Goal: Task Accomplishment & Management: Manage account settings

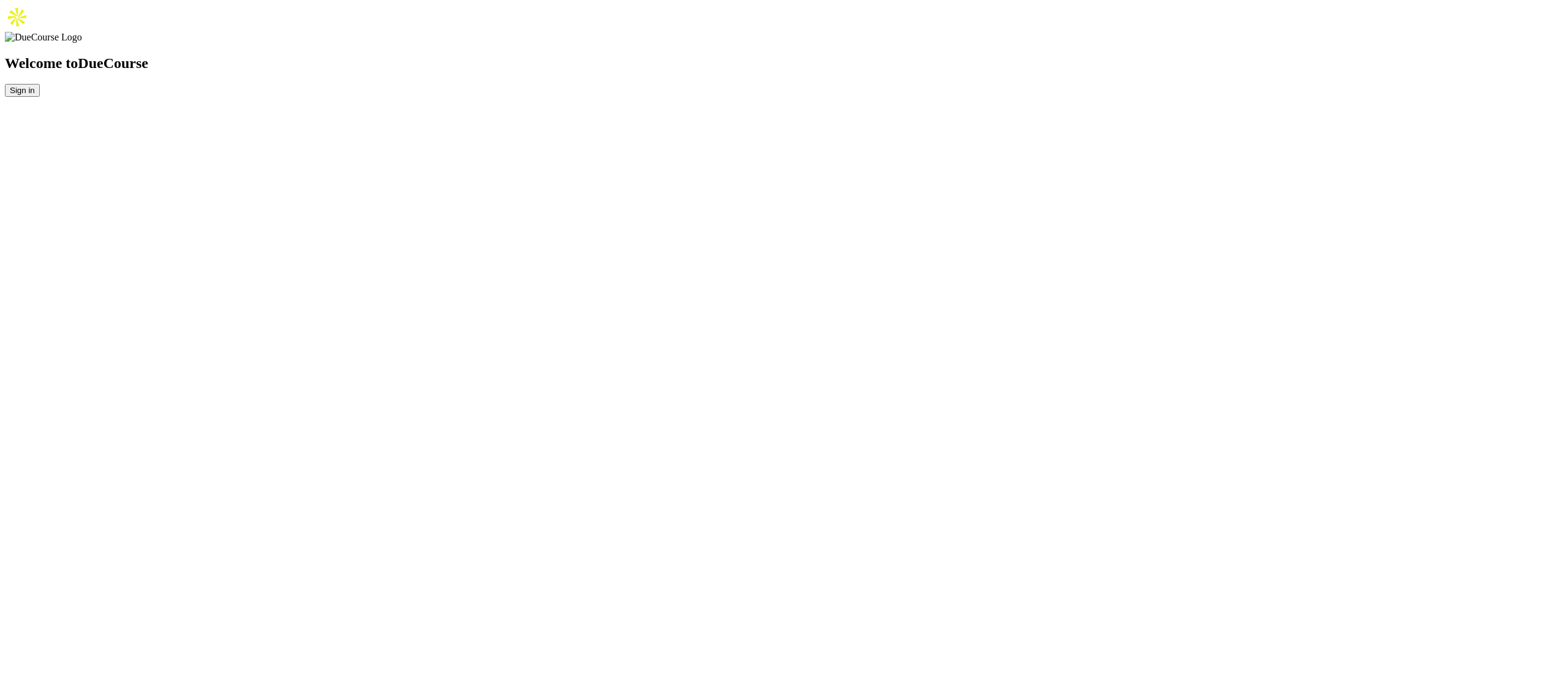
click at [40, 97] on button "Sign in" at bounding box center [22, 90] width 35 height 13
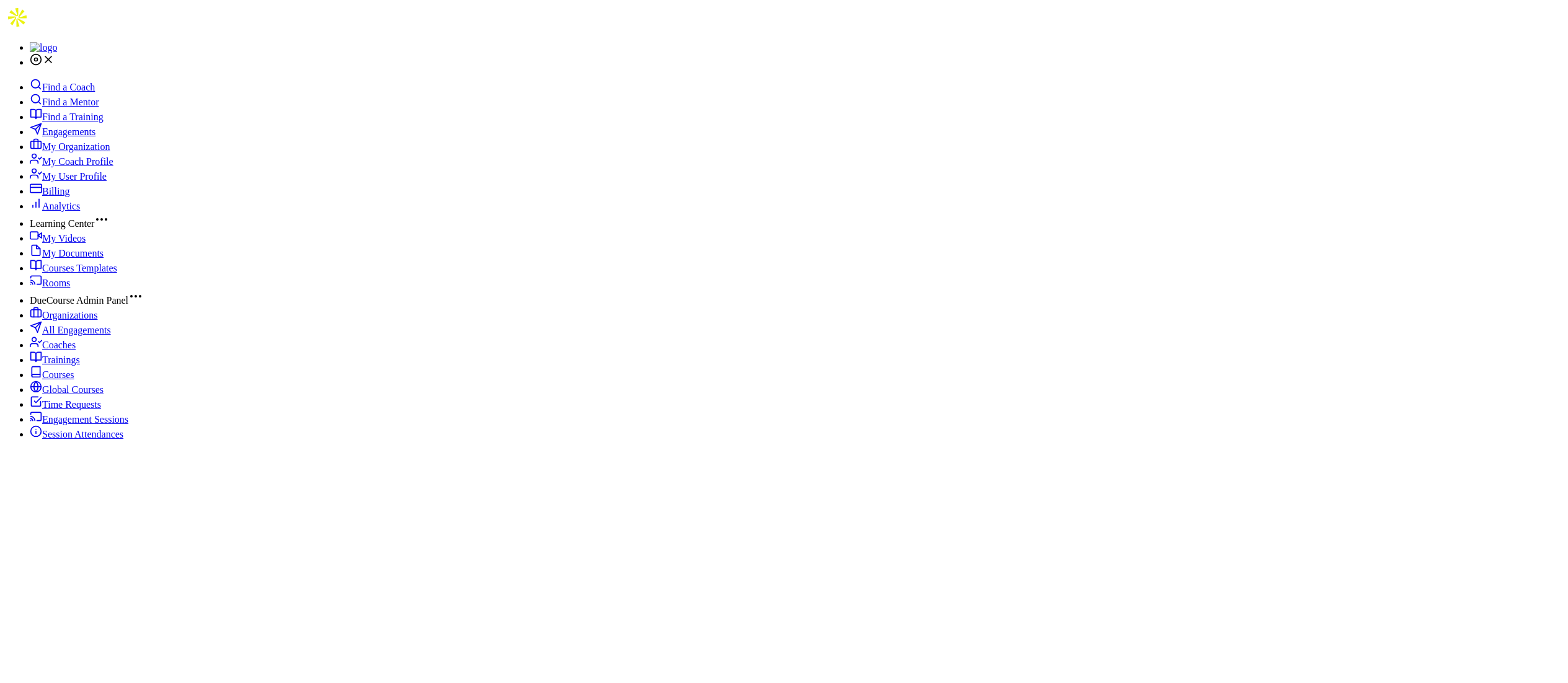
click at [87, 134] on span "Engagements" at bounding box center [69, 132] width 53 height 11
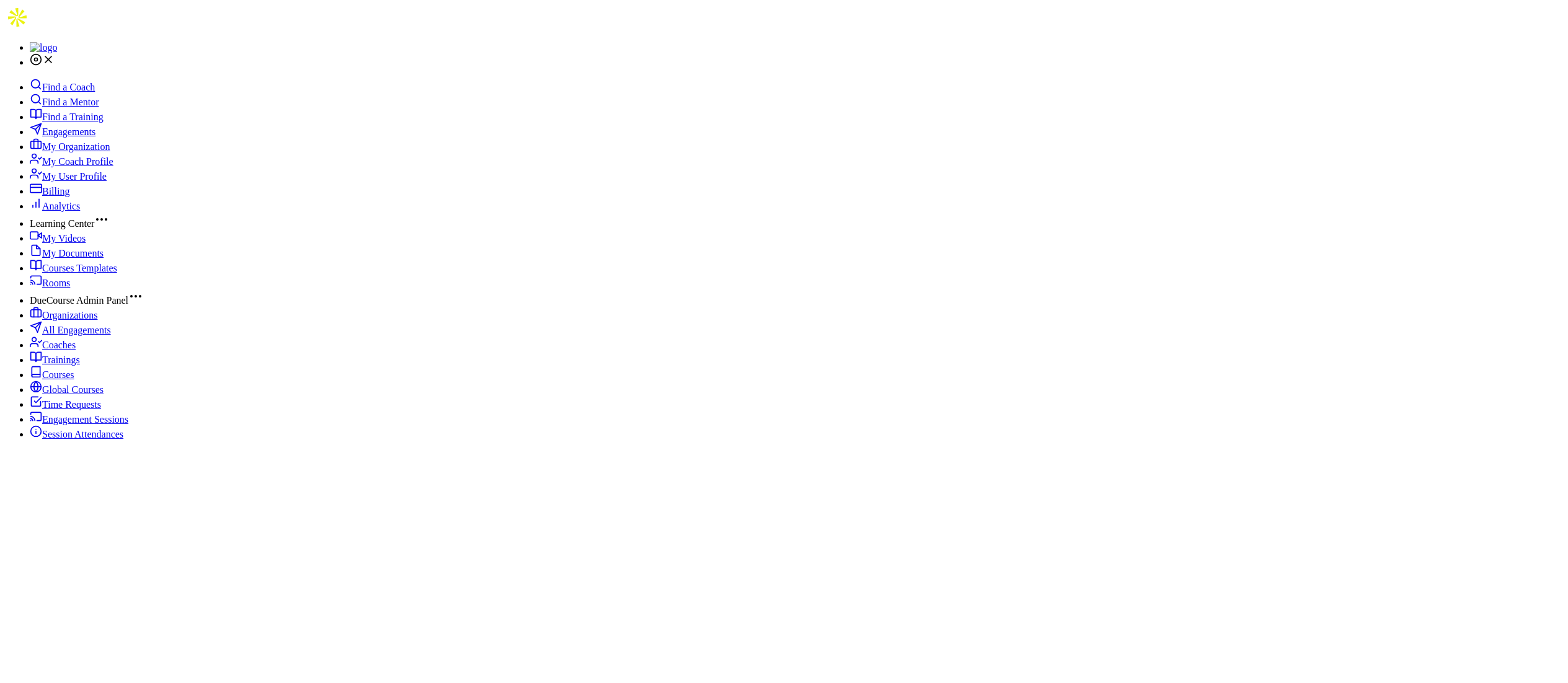
click at [80, 137] on span "Engagements" at bounding box center [69, 132] width 53 height 11
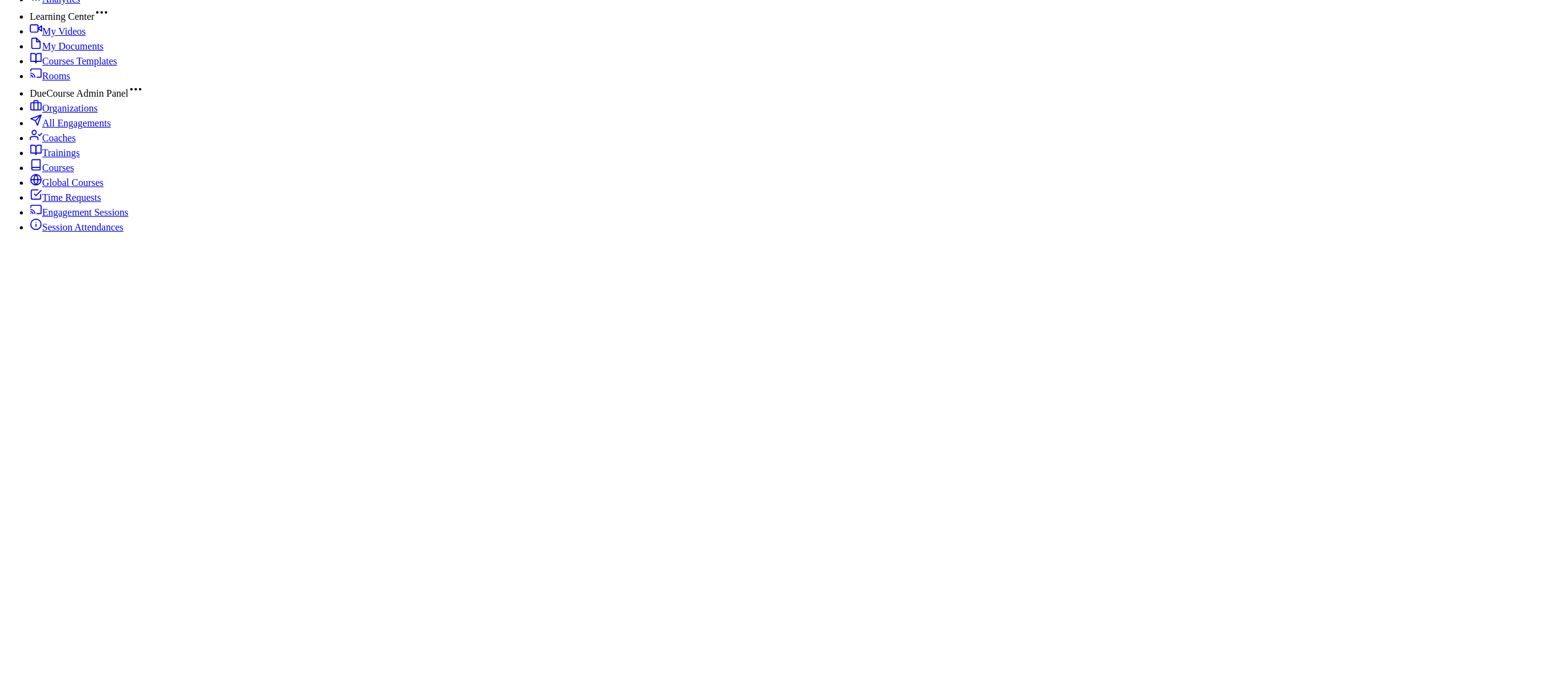
scroll to position [248, 0]
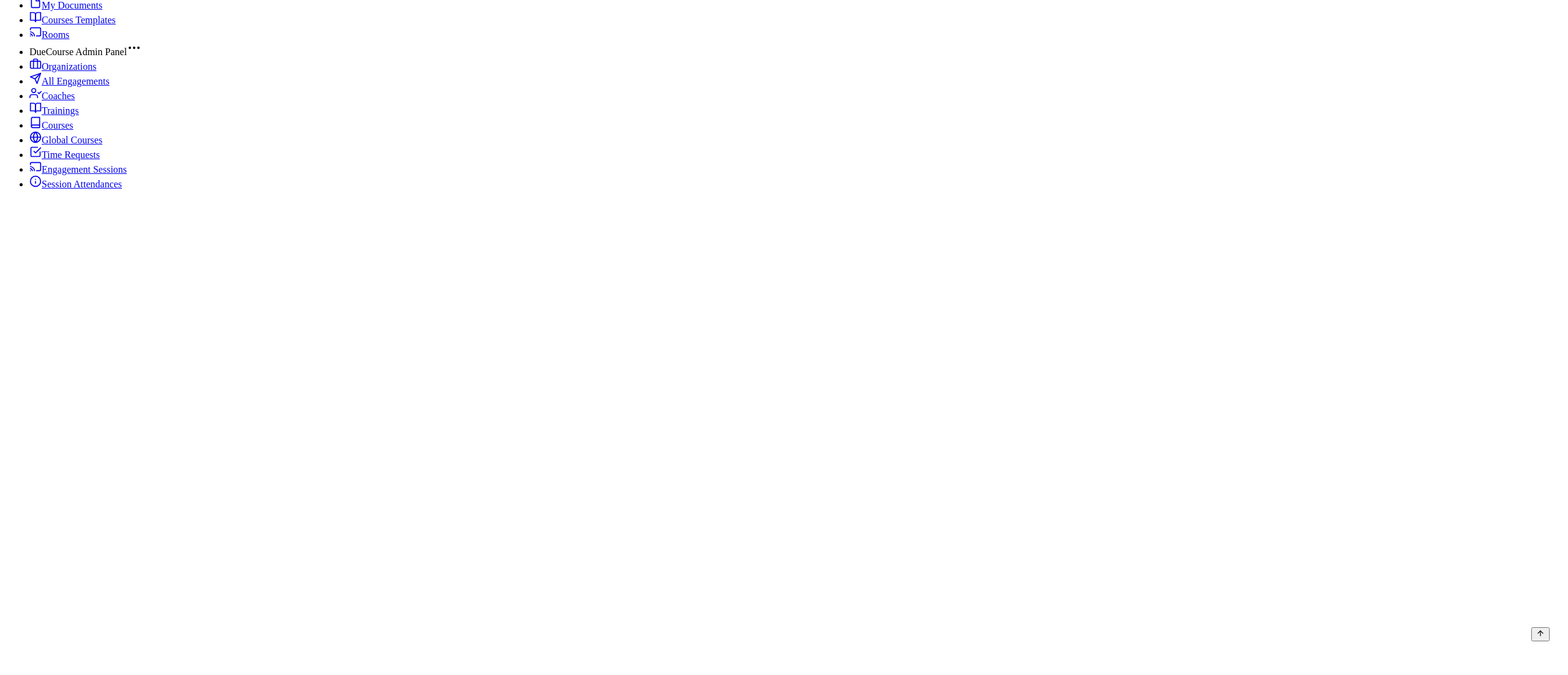
type input "1"
type input "bo"
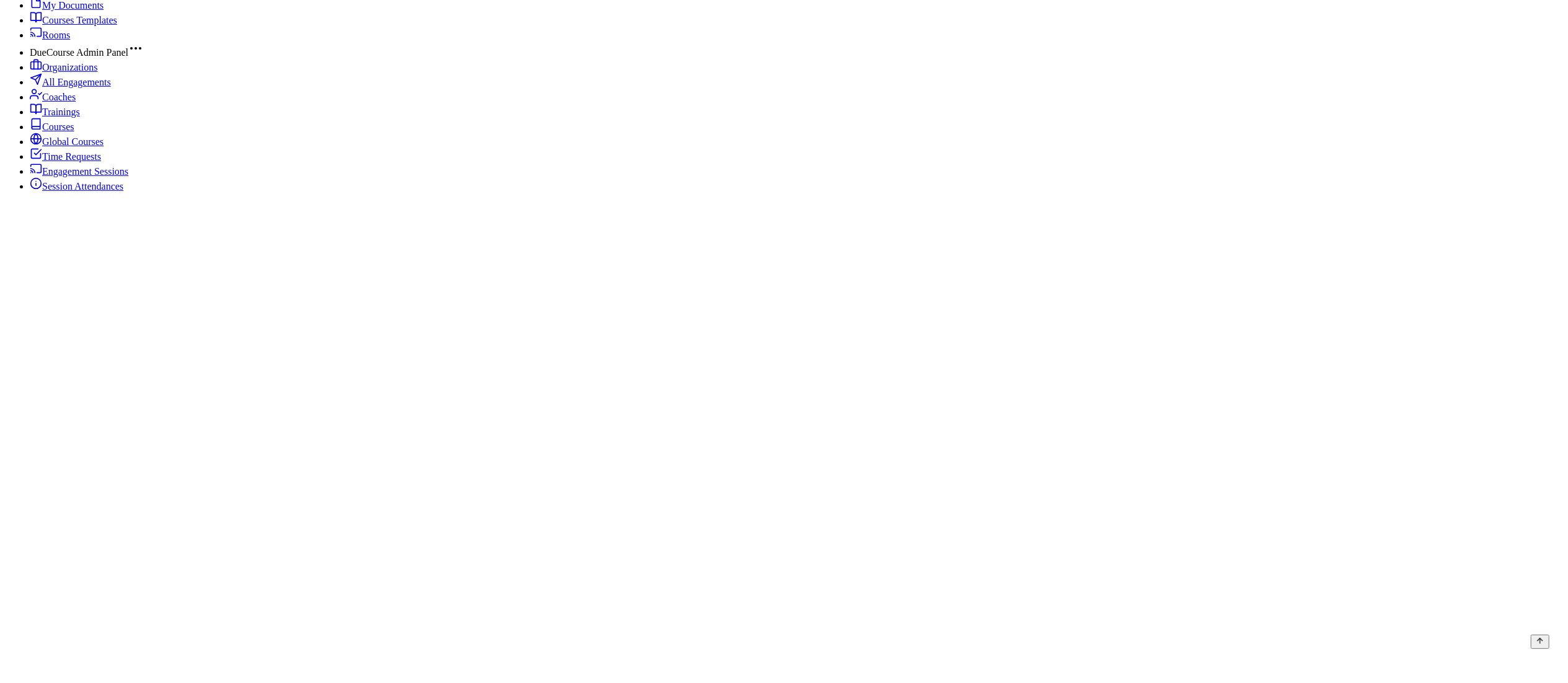
scroll to position [372, 0]
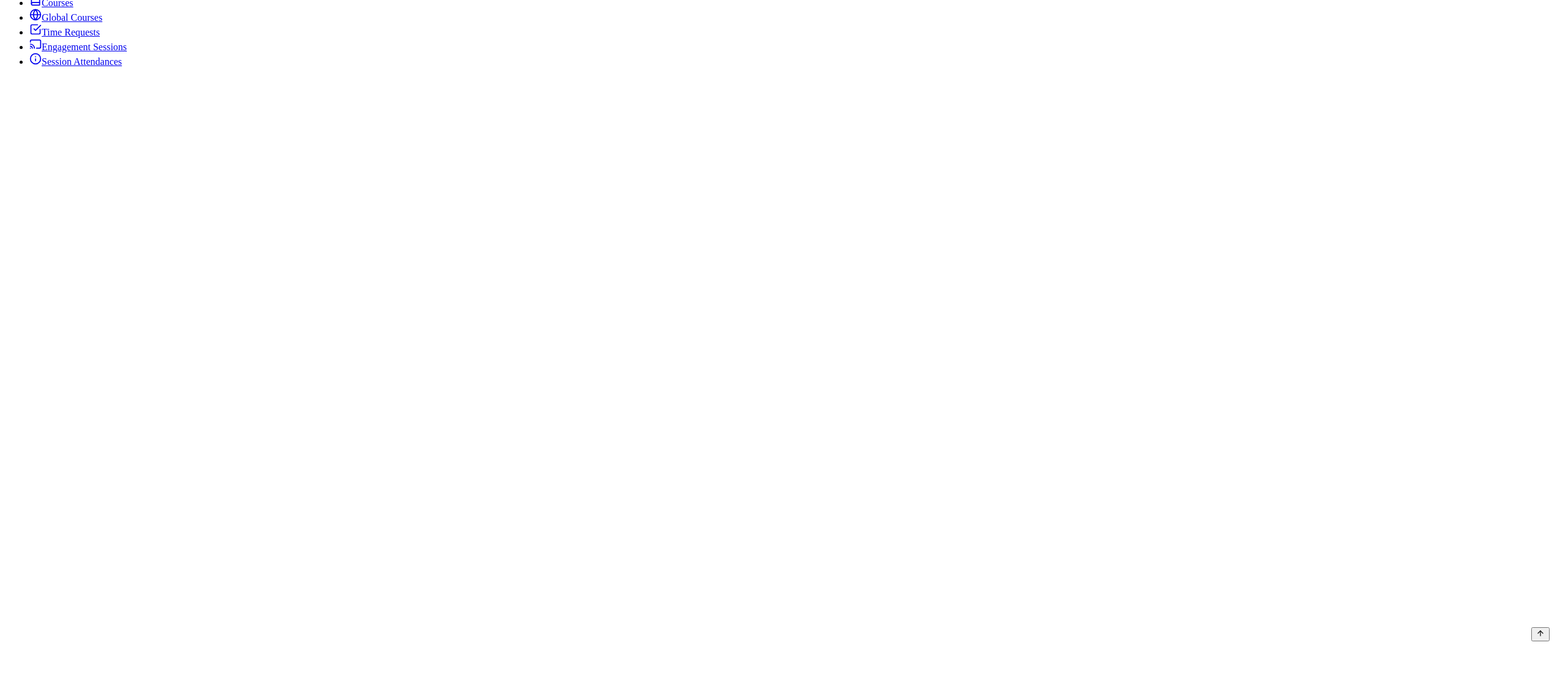
type input "1"
type input "bo"
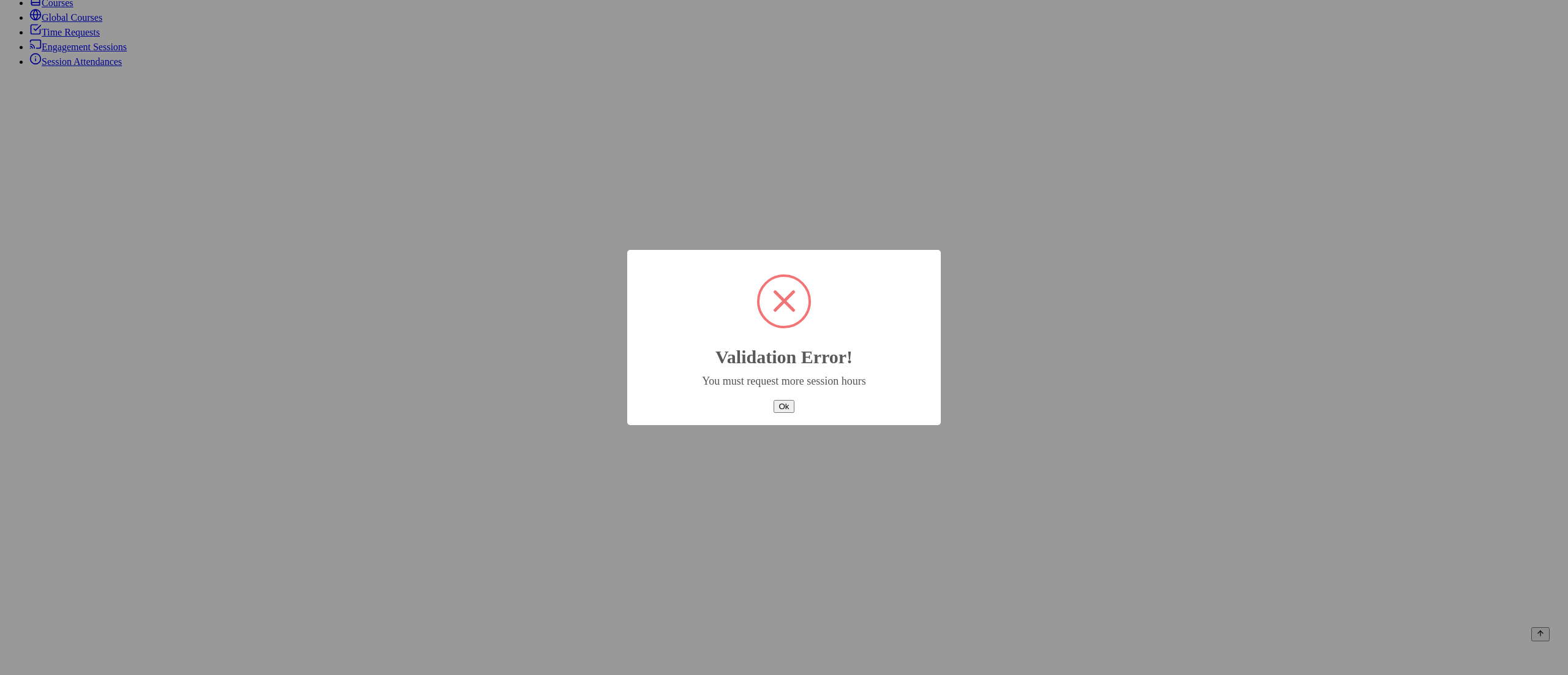
click at [774, 405] on button "Ok" at bounding box center [784, 406] width 20 height 13
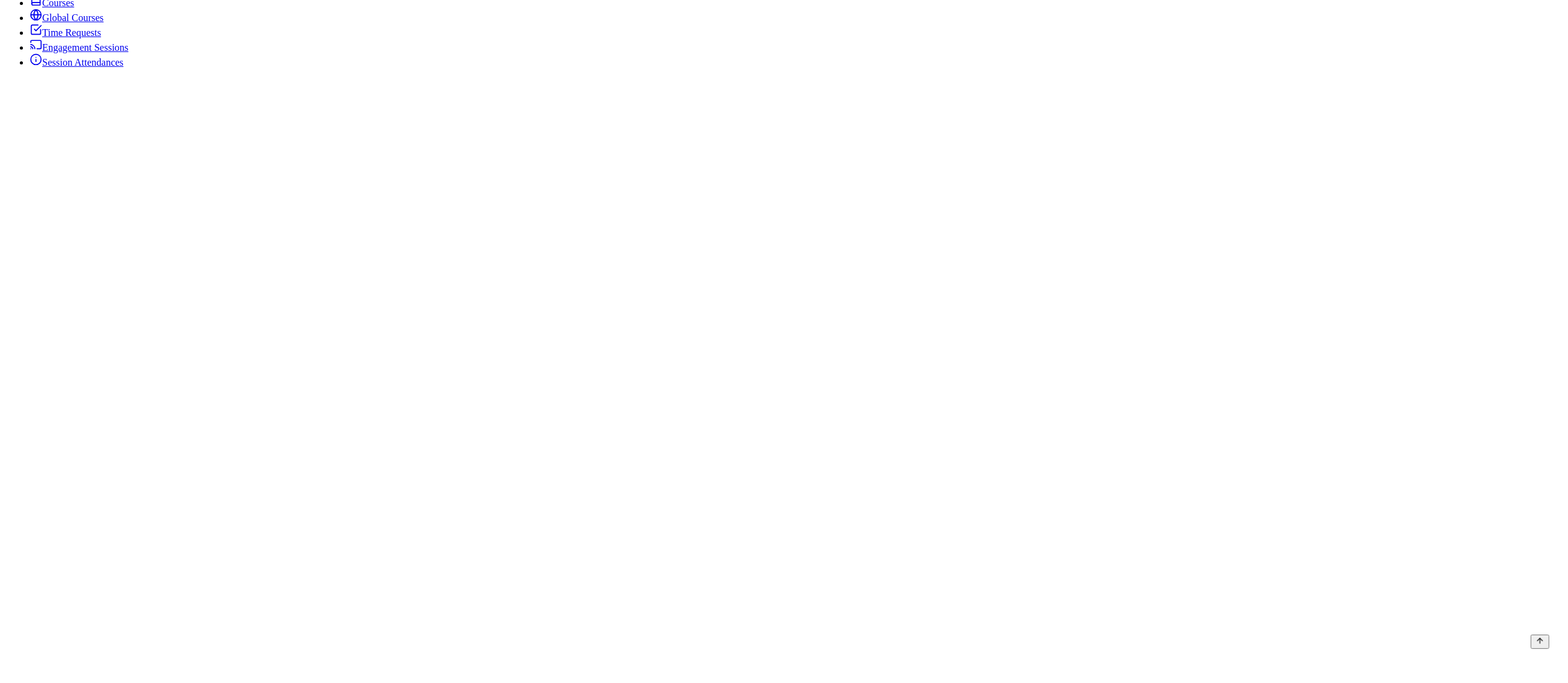
scroll to position [0, 0]
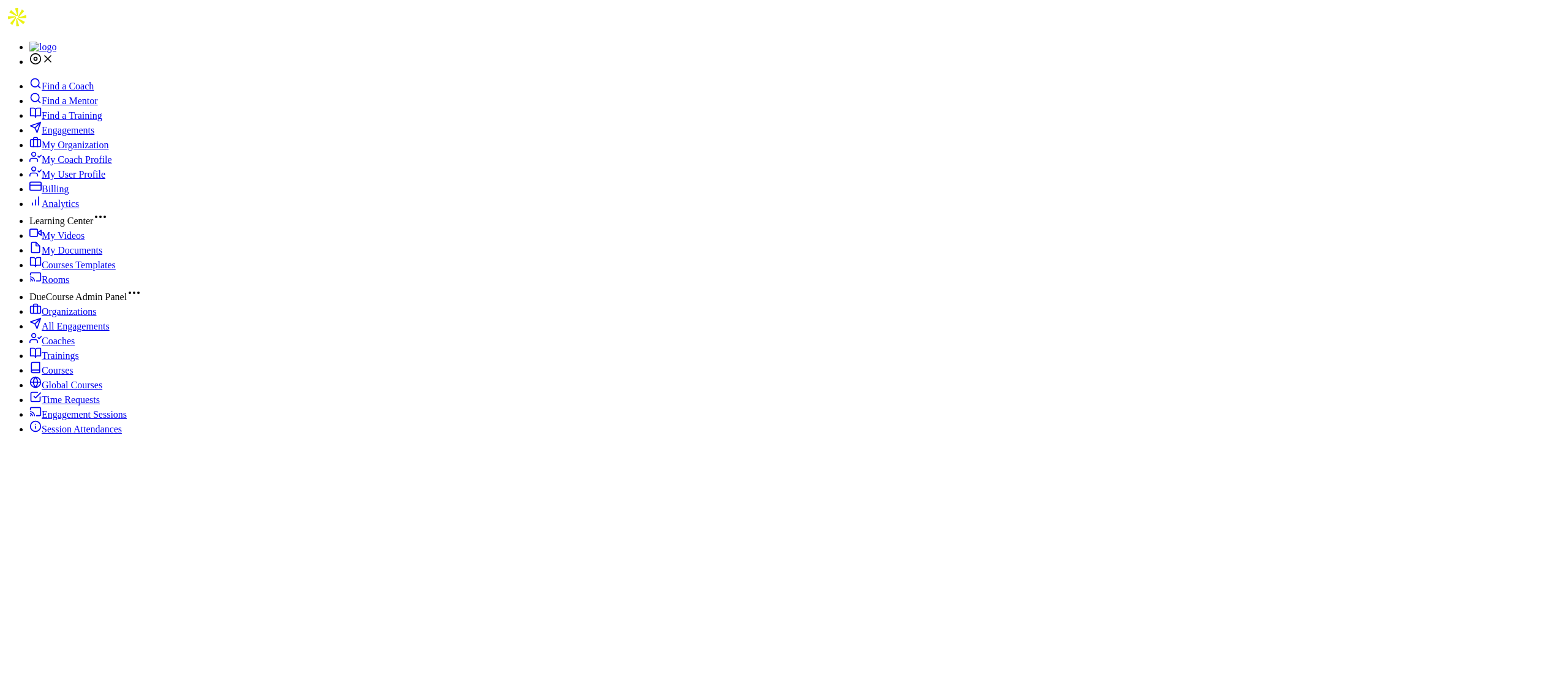
type input "0.5"
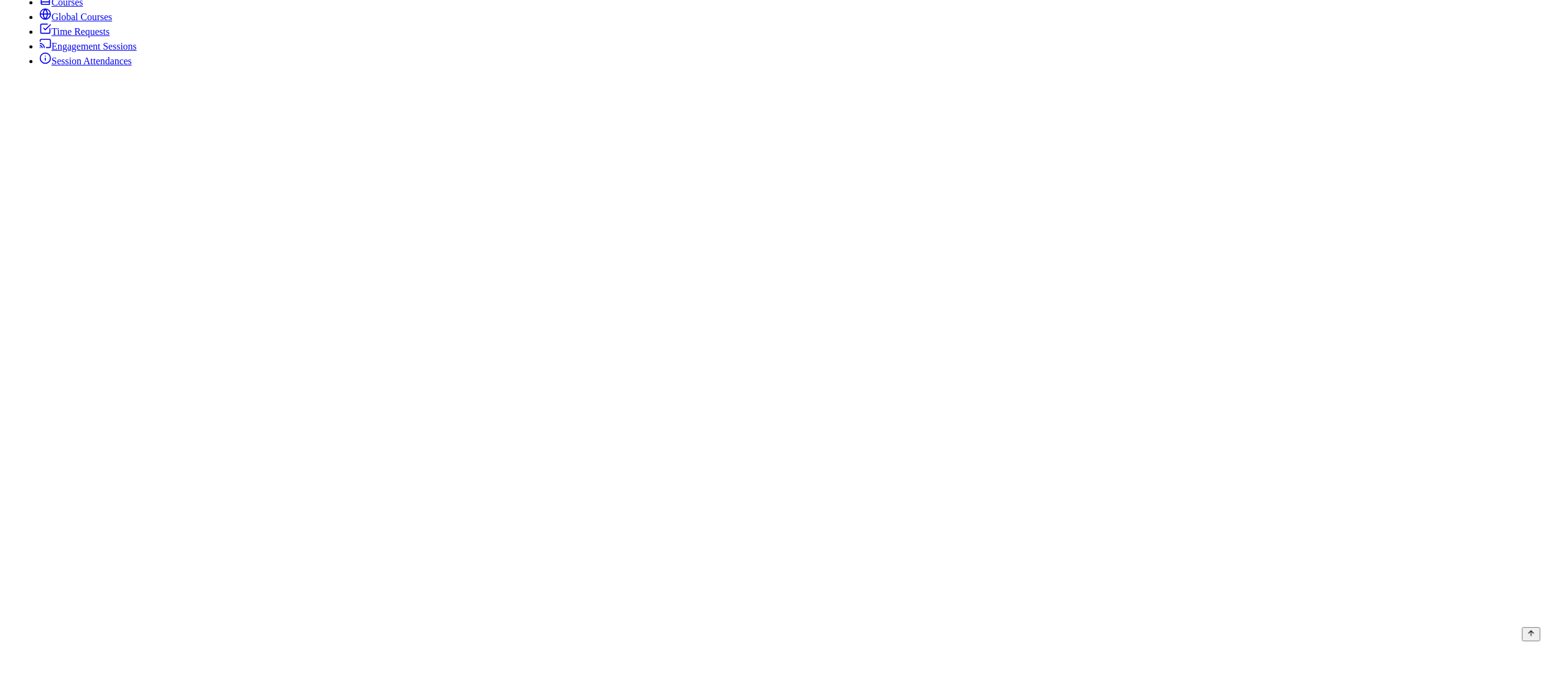
scroll to position [368, 0]
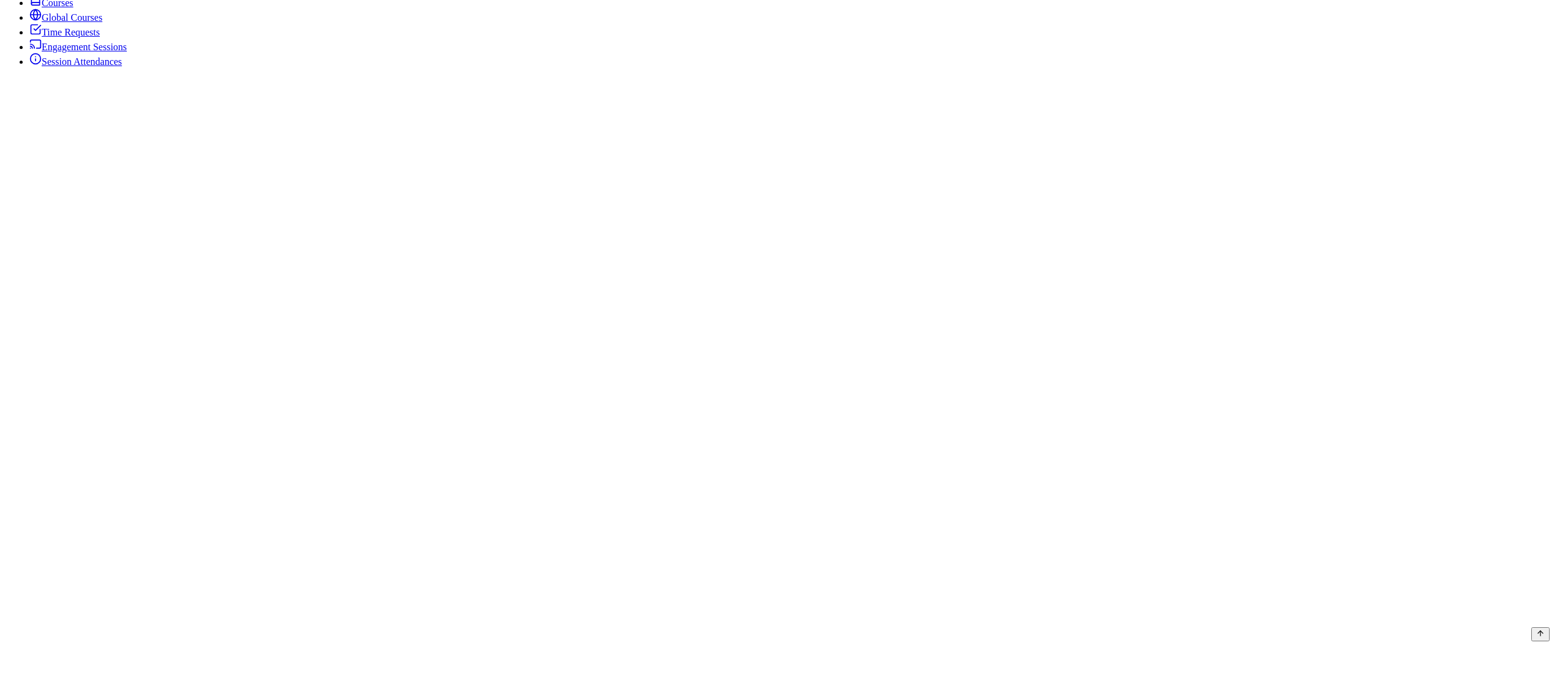
select select "7"
type input "2025-08-13 12:00 PM"
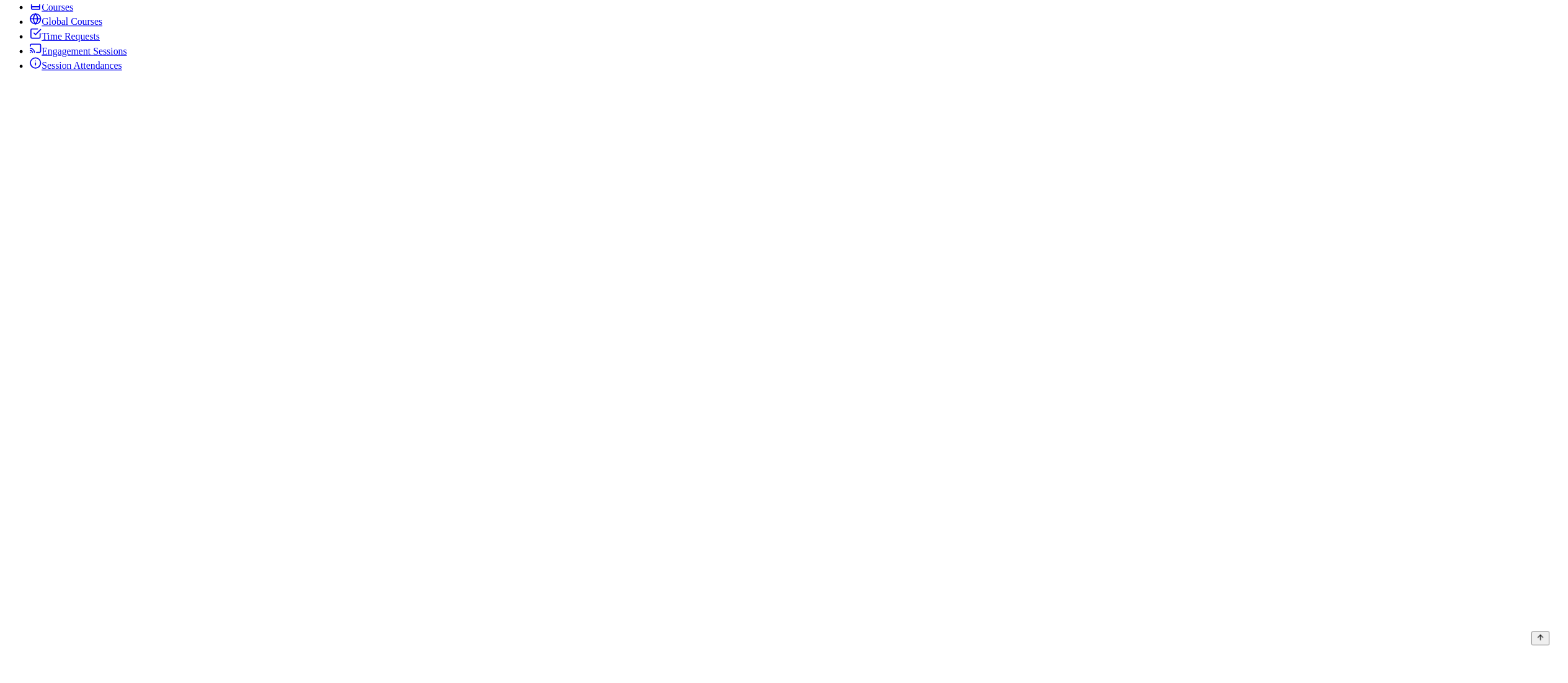
scroll to position [1, 0]
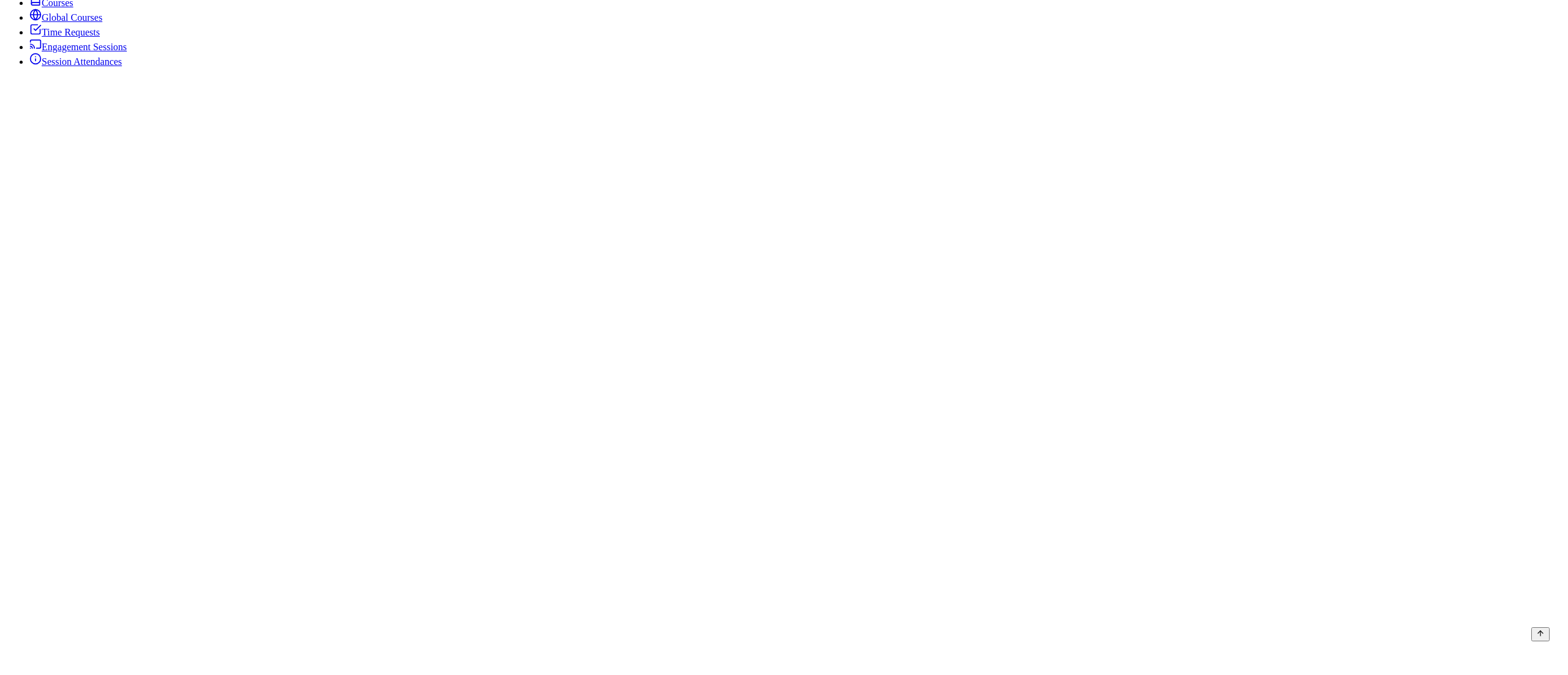
type input "01"
type input "2025-08-13 1:00 PM"
type input "02"
type input "2025-08-13 2:00 PM"
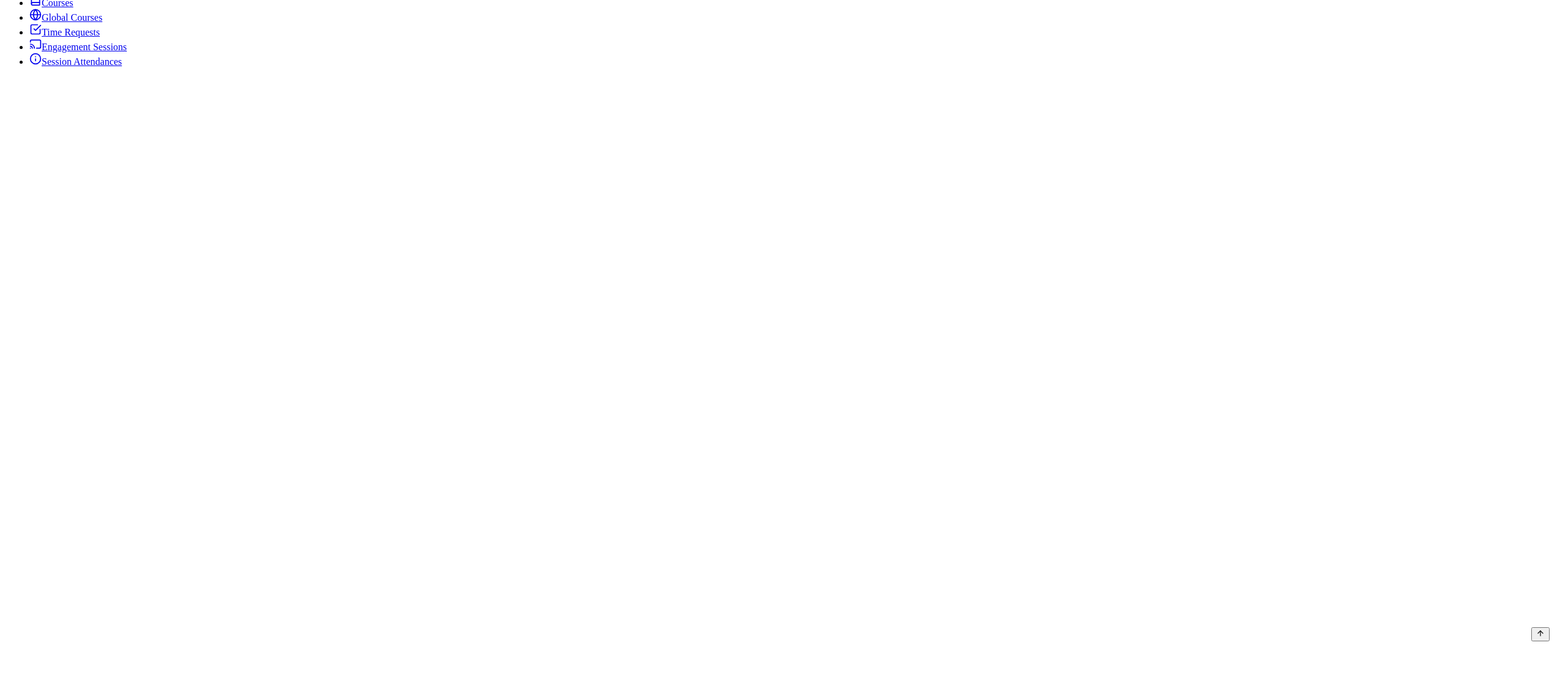
type input "03"
type input "2025-08-13 3:00 PM"
type input "04"
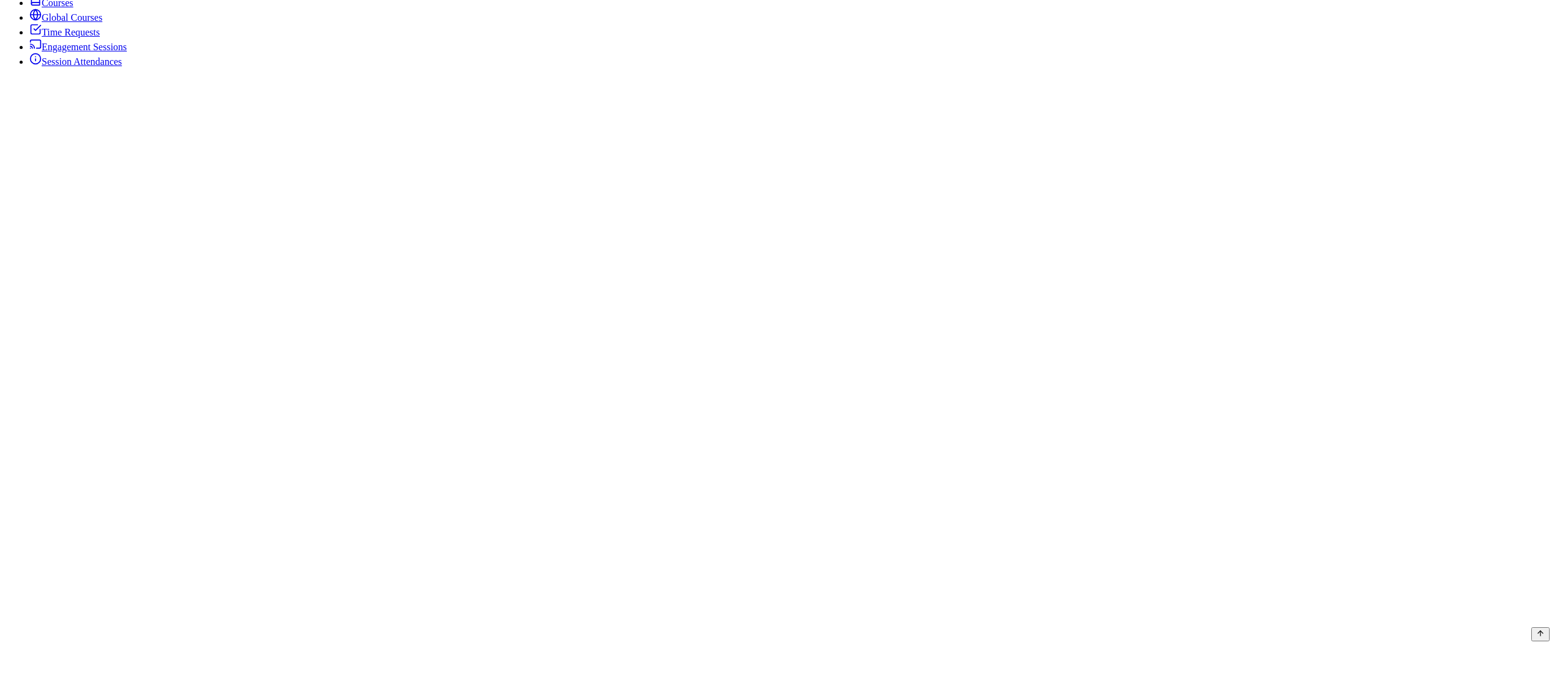
type input "2025-08-13 4:00 PM"
type input "05"
type input "2025-08-13 5:00 PM"
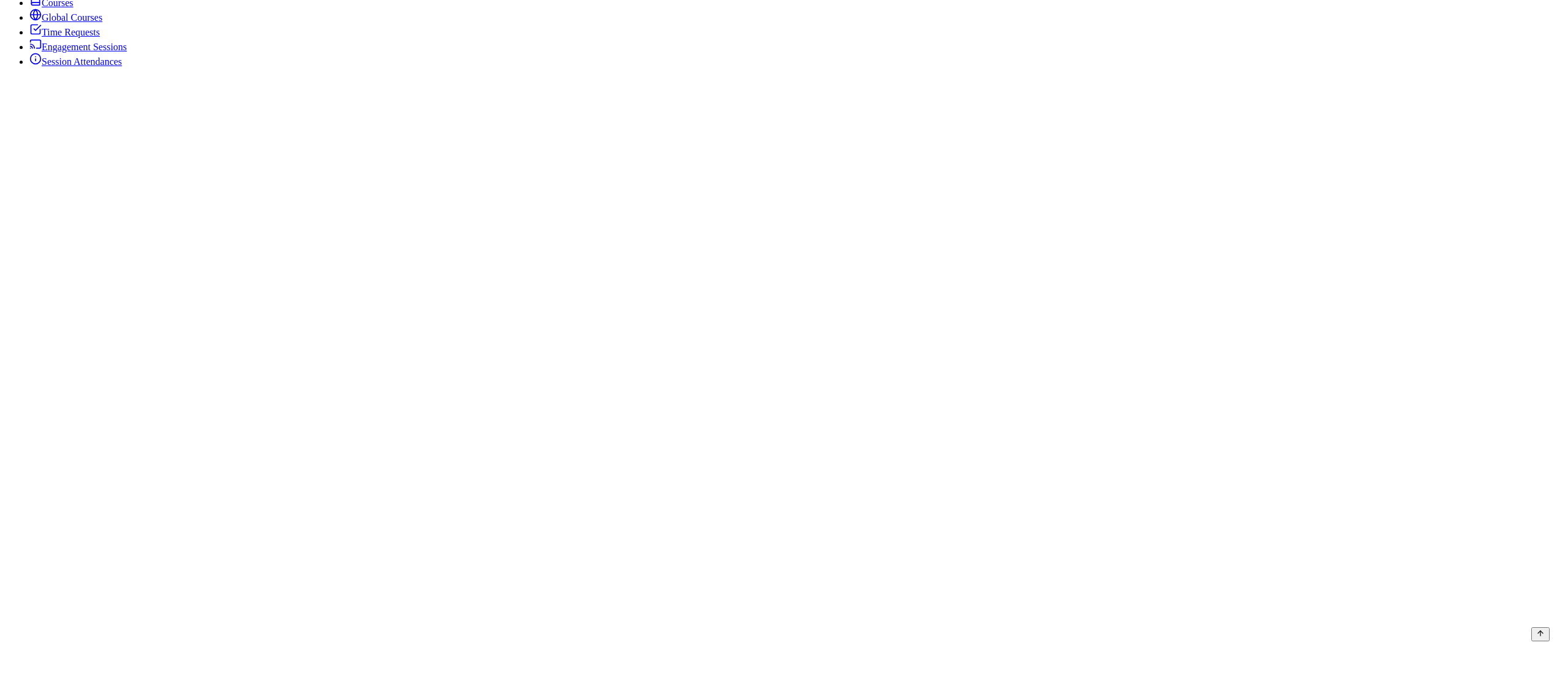
type input "06"
type input "2025-08-13 6:00 PM"
type input "07"
type input "2025-08-13 7:00 PM"
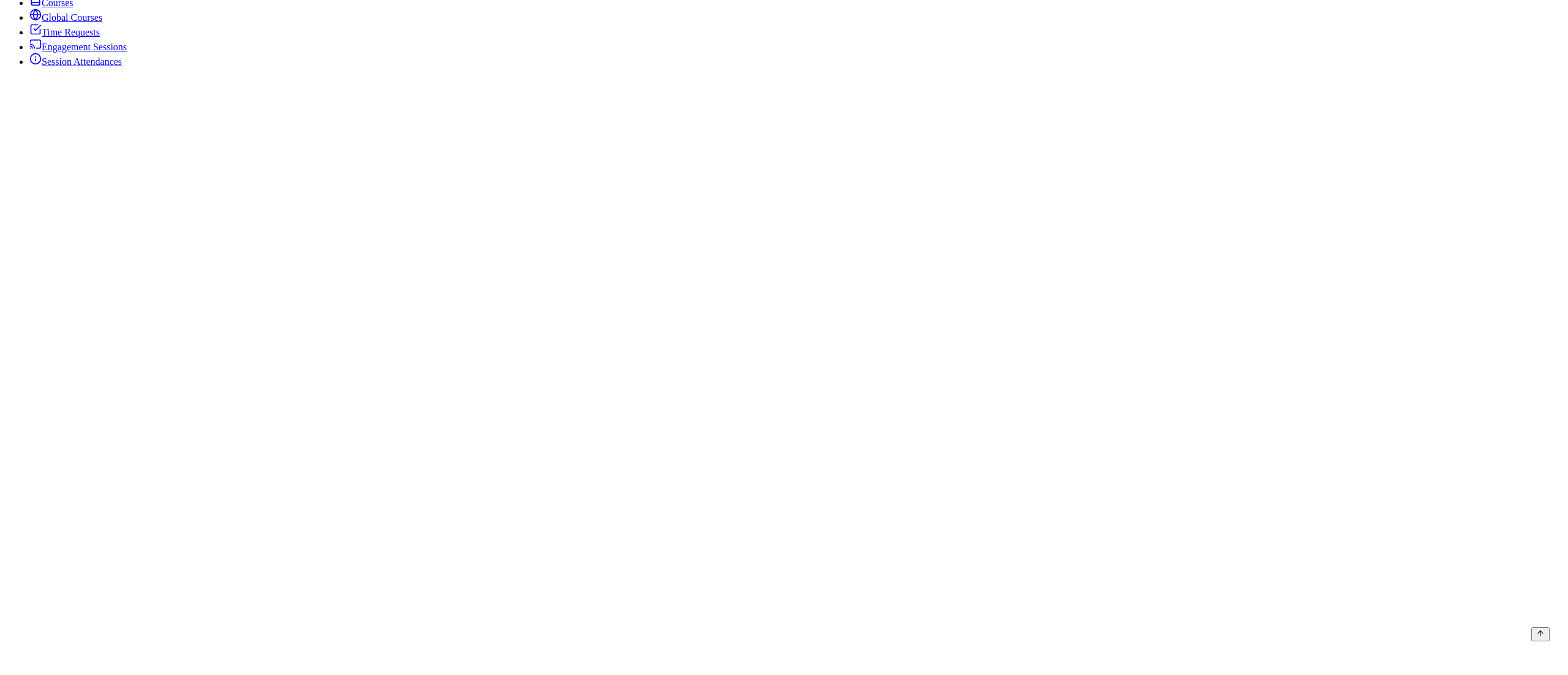
type input "05"
type input "2025-08-13 7:05 PM"
type input "10"
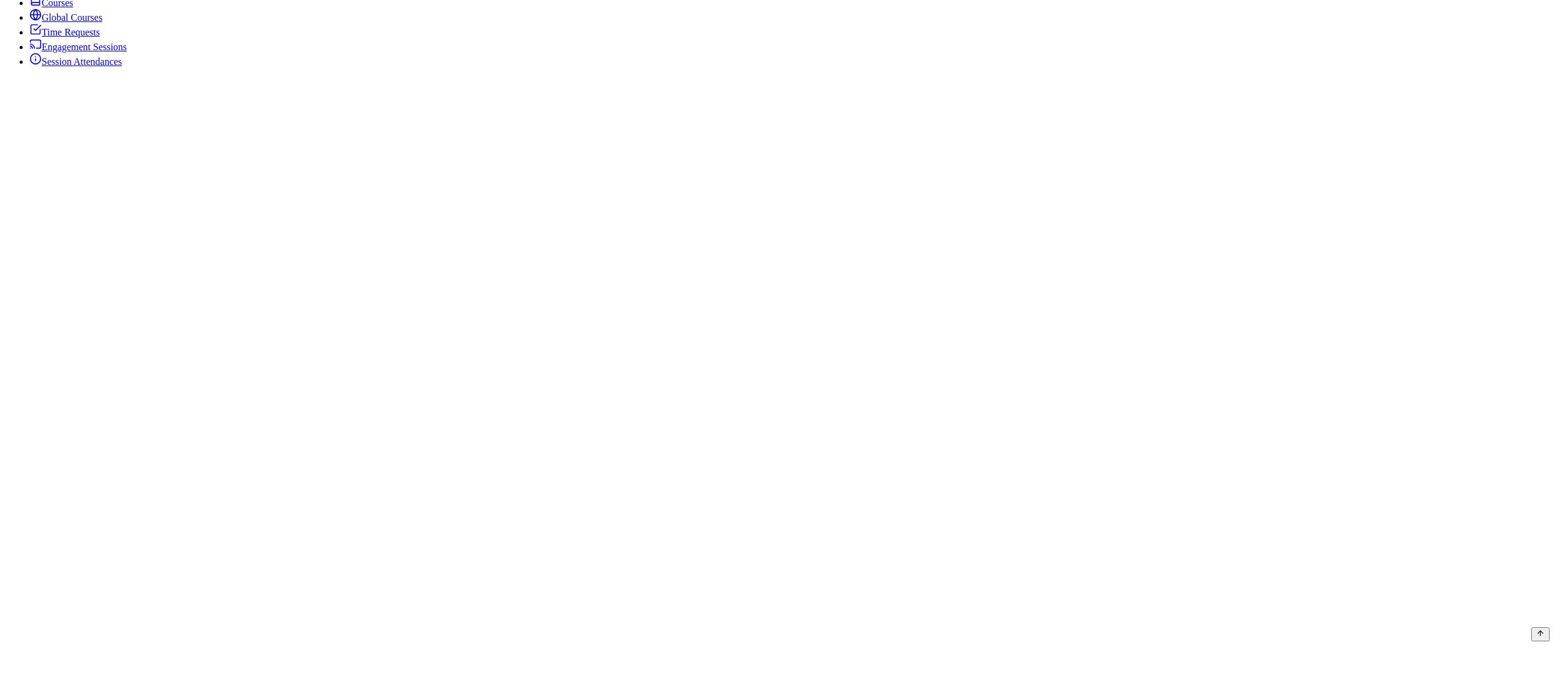
type input "2025-08-13 7:10 PM"
type input "15"
type input "2025-08-13 7:15 PM"
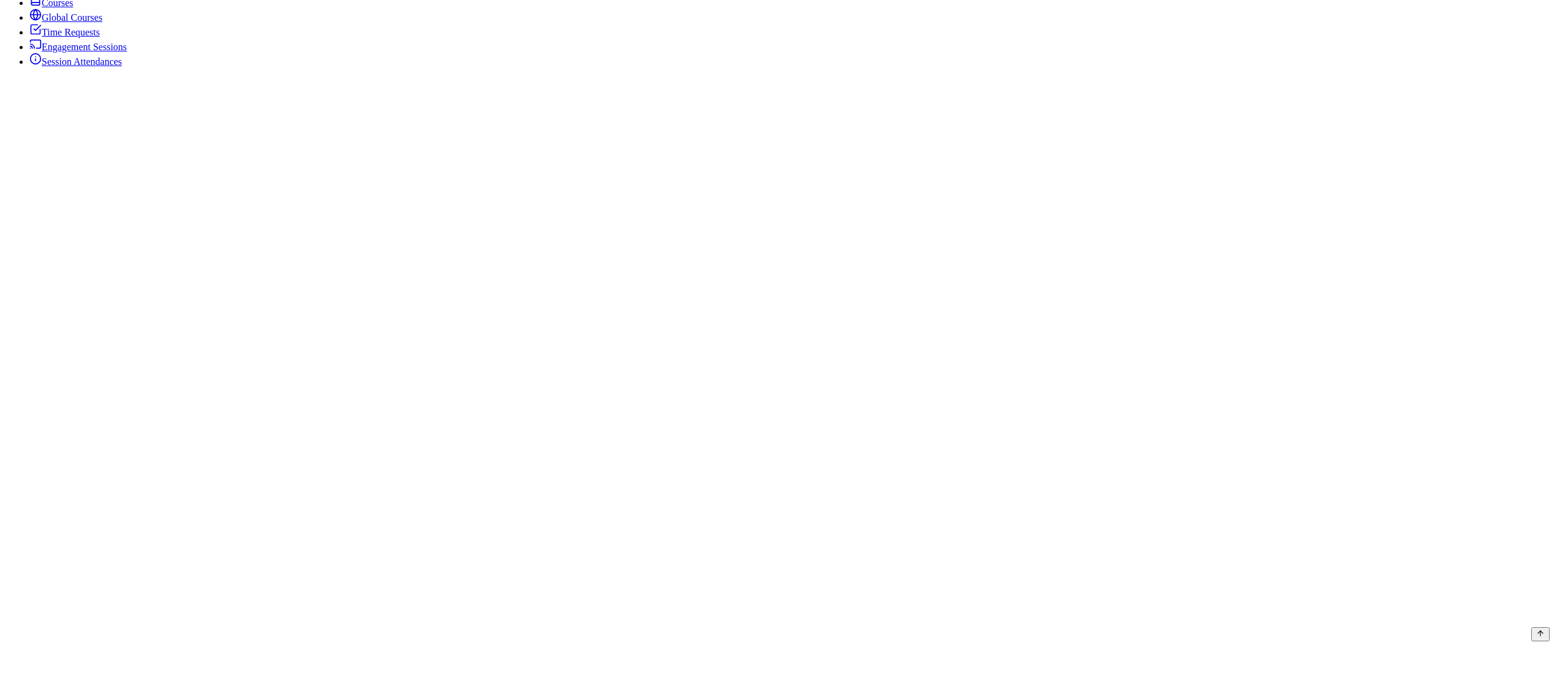
type input "20"
type input "2025-08-13 7:20 PM"
type input "15"
type input "2025-08-13 7:15 PM"
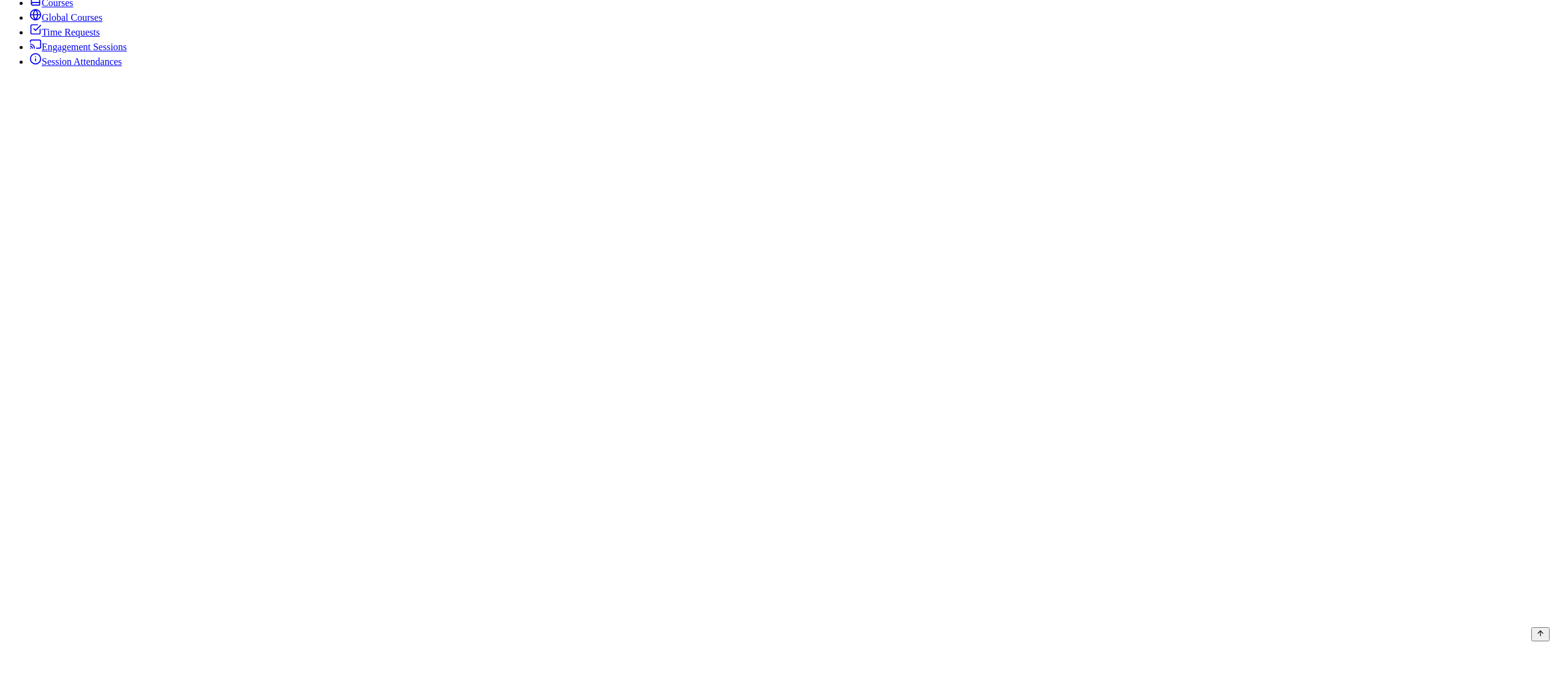
drag, startPoint x: 782, startPoint y: 130, endPoint x: 591, endPoint y: 147, distance: 191.8
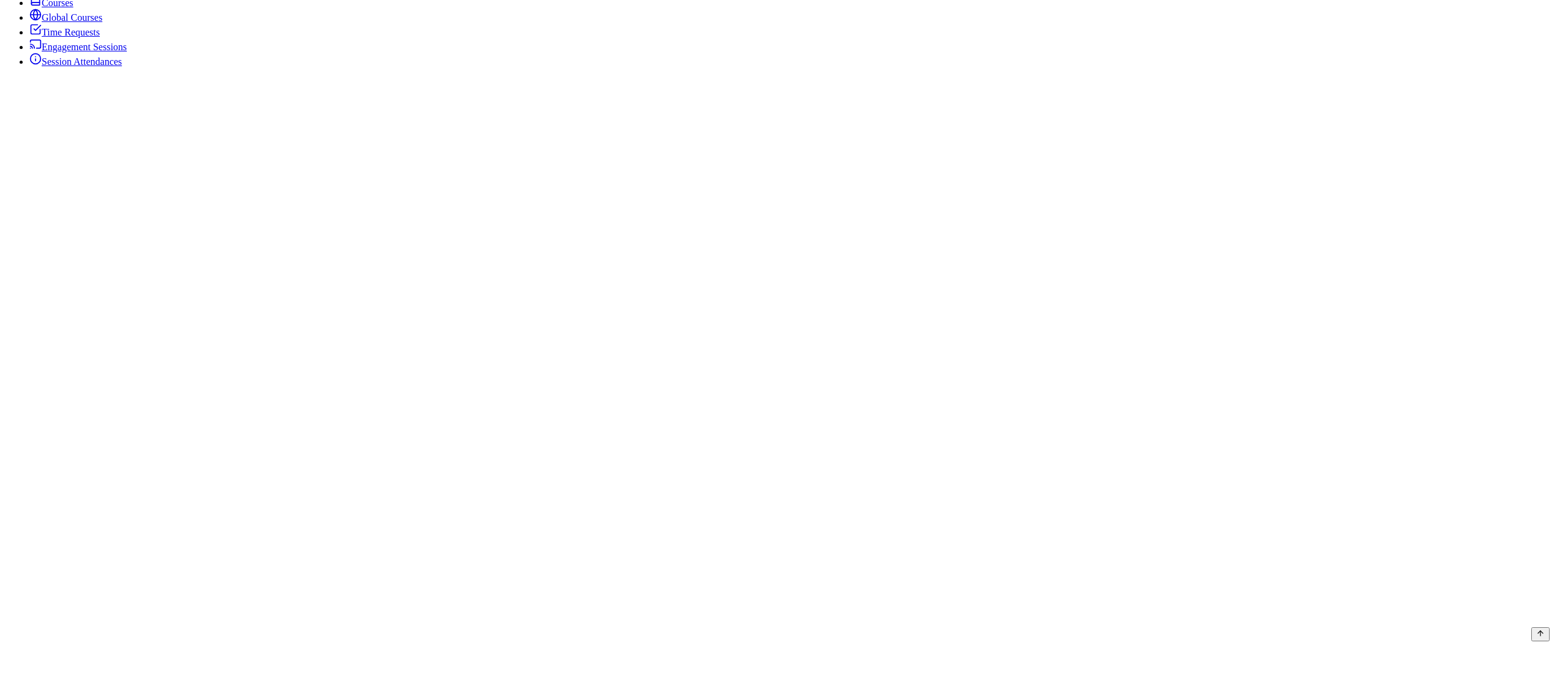
type input "eas"
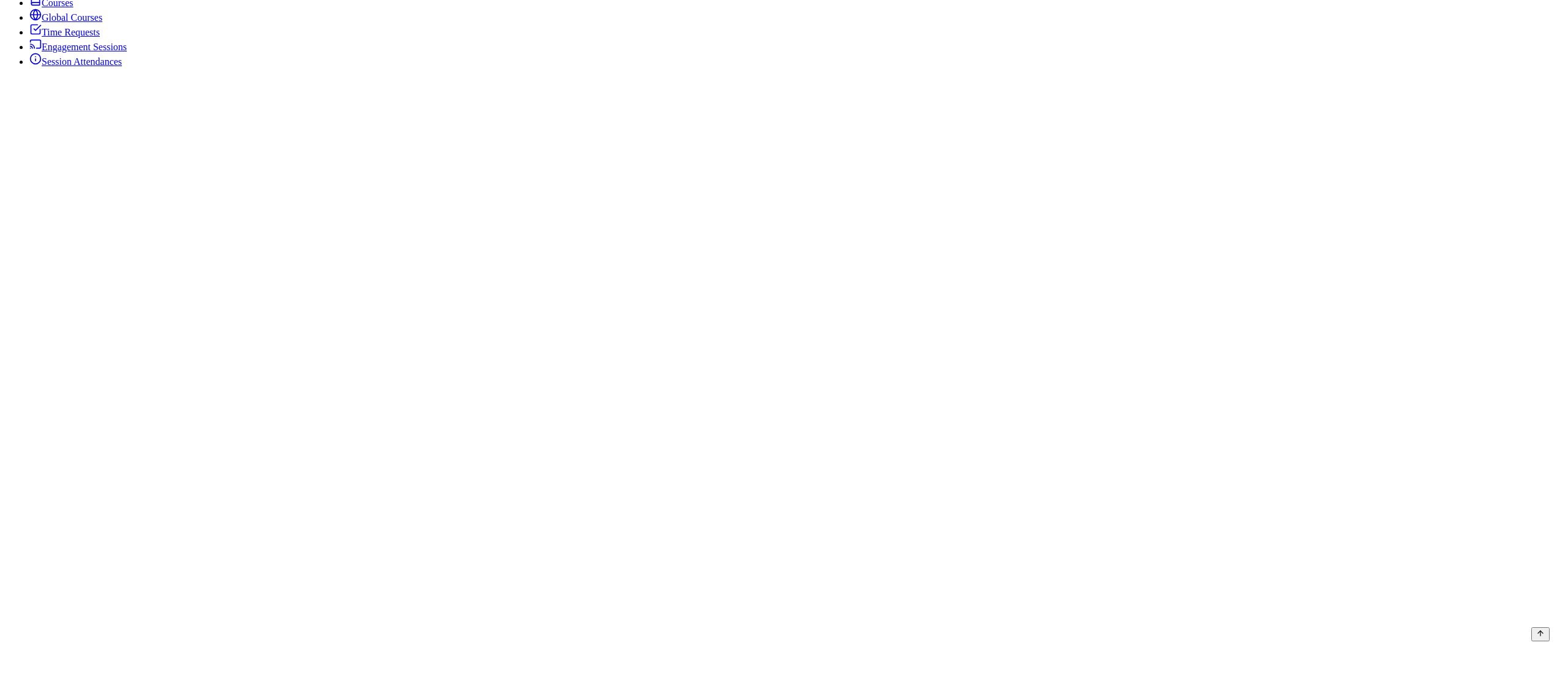
drag, startPoint x: 765, startPoint y: 433, endPoint x: 807, endPoint y: 526, distance: 102.0
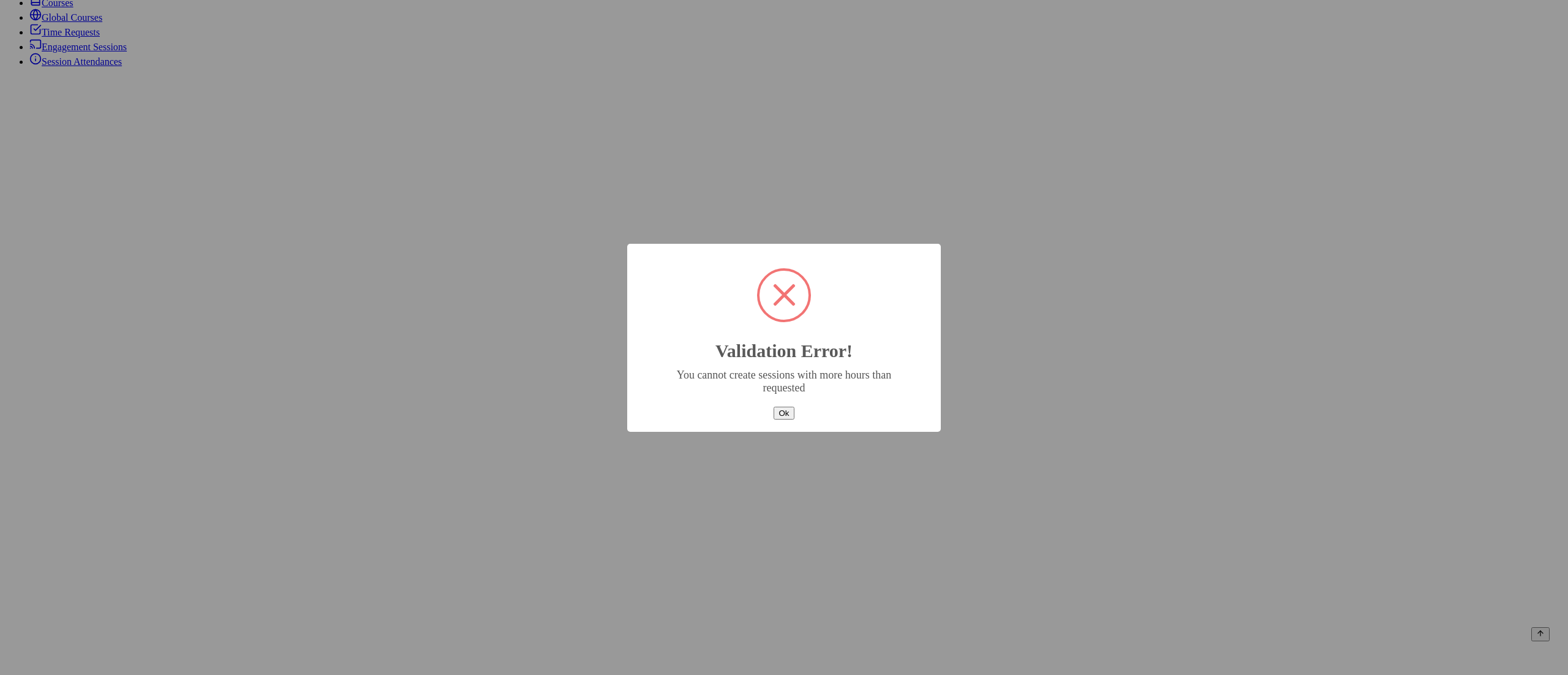
click at [774, 407] on button "Ok" at bounding box center [784, 413] width 20 height 13
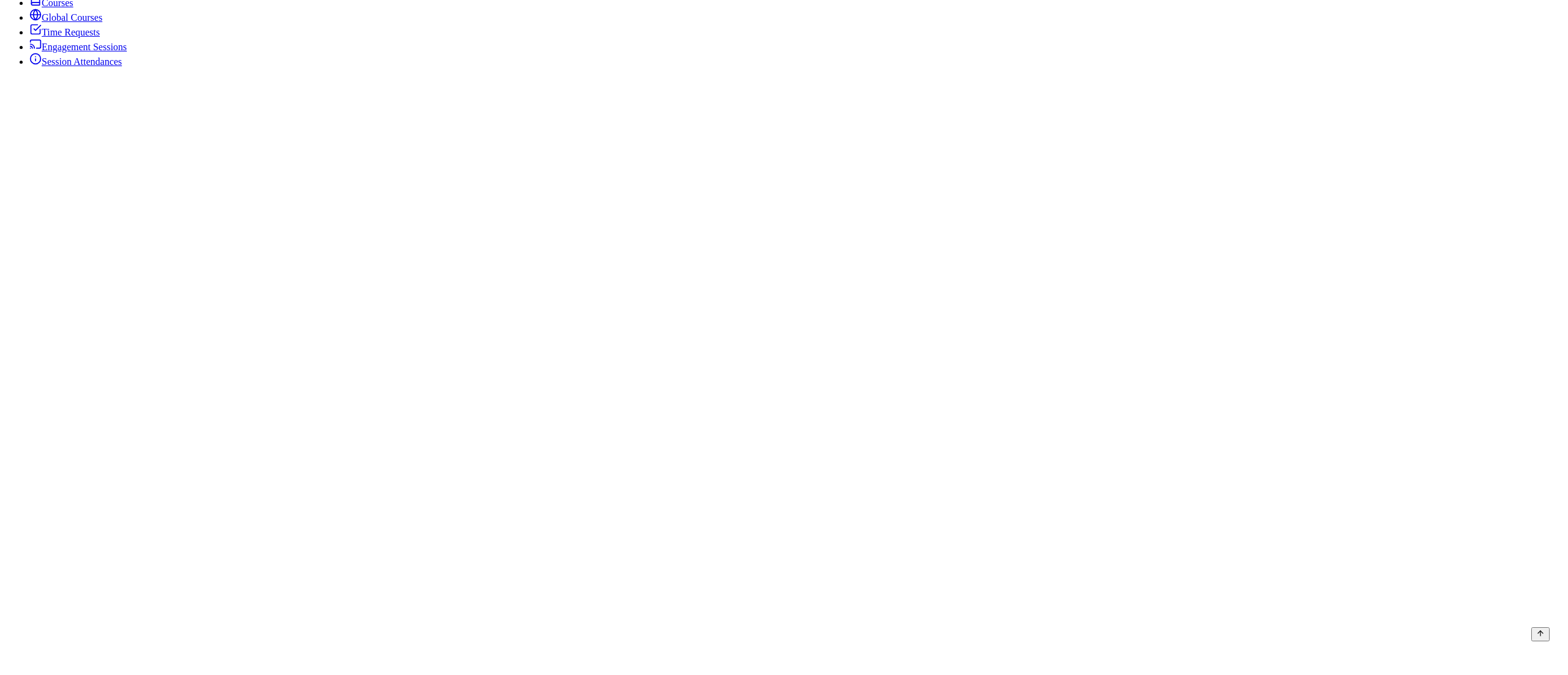
drag, startPoint x: 694, startPoint y: 430, endPoint x: 611, endPoint y: 428, distance: 83.0
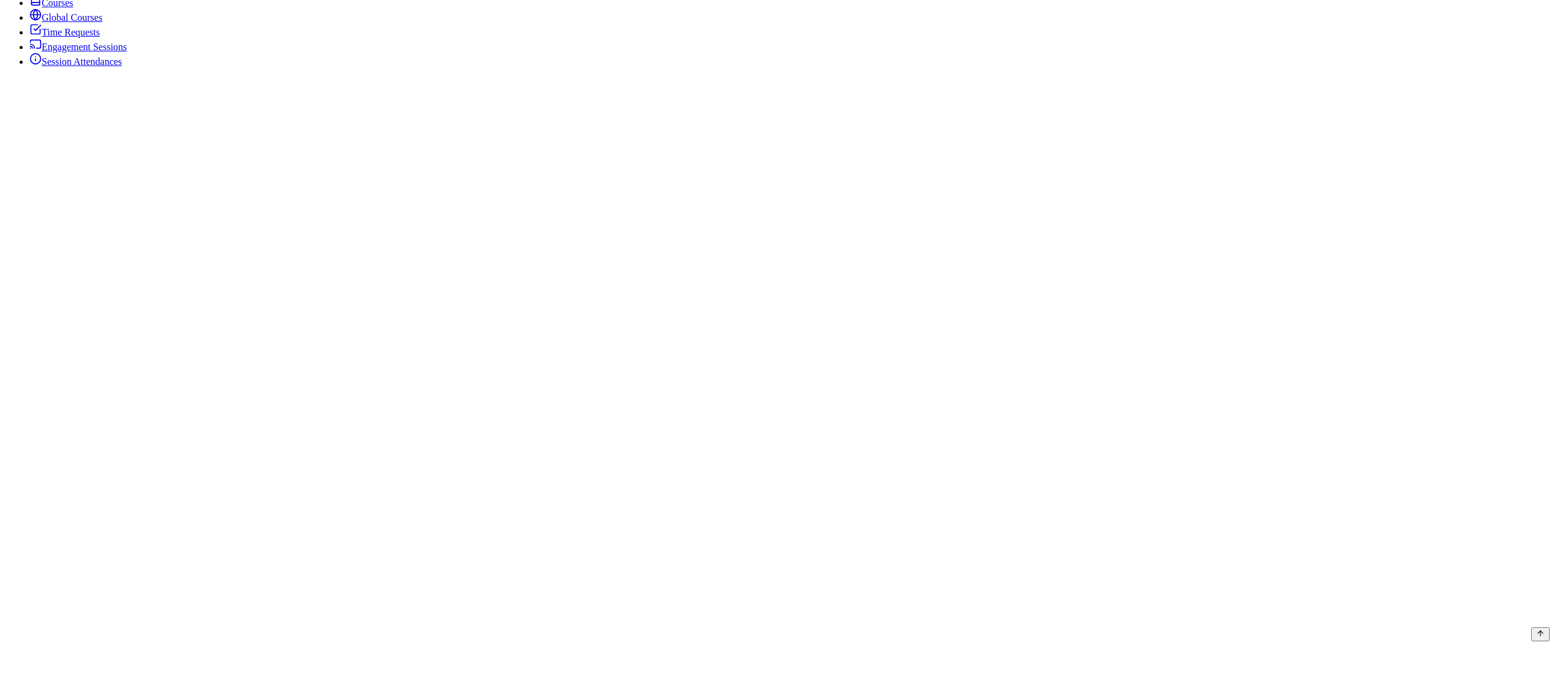
type textarea "Had finished her last 2 sessions with 30 minutes each - August 13 and August 25"
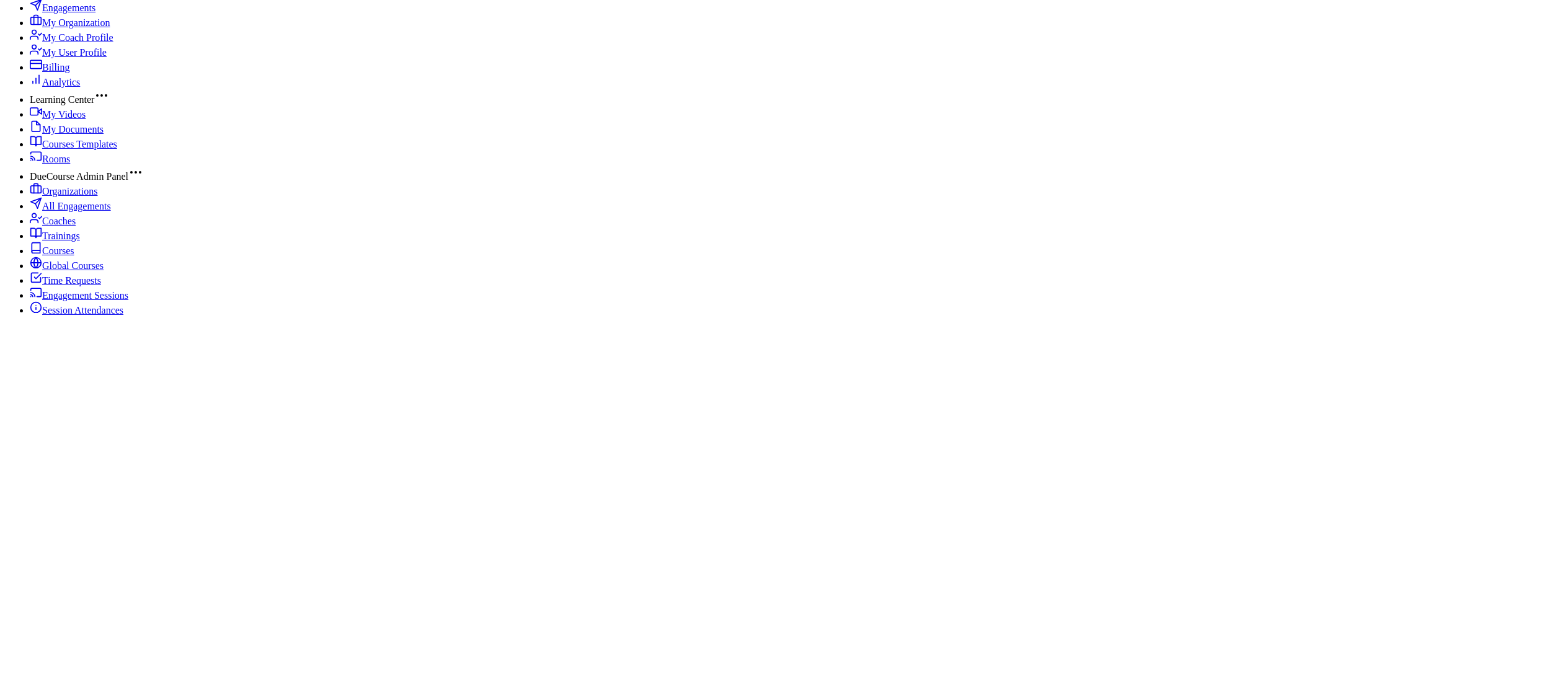
scroll to position [248, 0]
